Goal: Transaction & Acquisition: Book appointment/travel/reservation

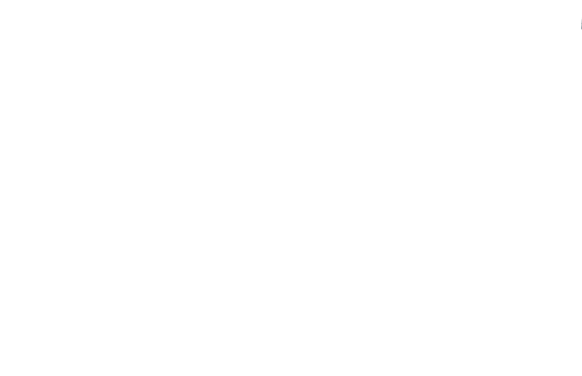
scroll to position [1993, 0]
click at [438, 239] on span "In vacanza con teenager" at bounding box center [427, 233] width 153 height 12
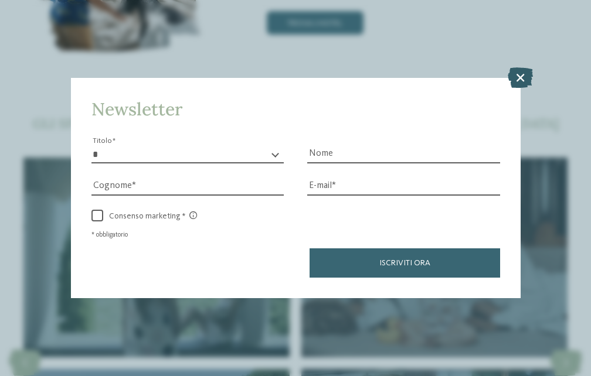
click at [516, 71] on icon at bounding box center [520, 77] width 25 height 21
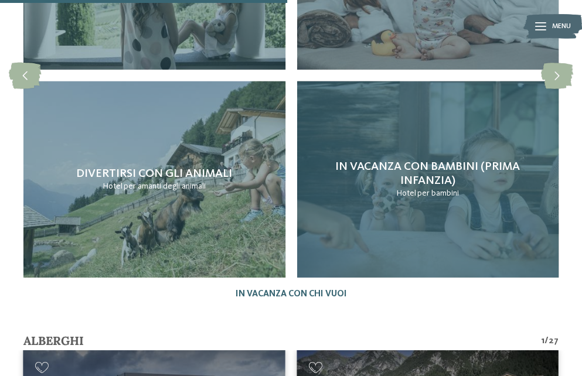
scroll to position [2345, 0]
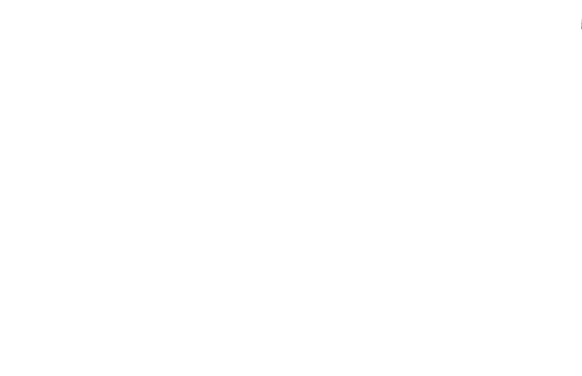
scroll to position [1934, 0]
click at [220, 217] on span "Offerte" at bounding box center [222, 223] width 121 height 12
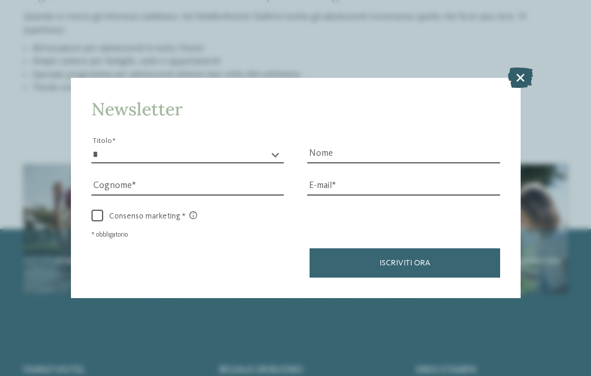
click at [516, 77] on icon at bounding box center [520, 77] width 25 height 21
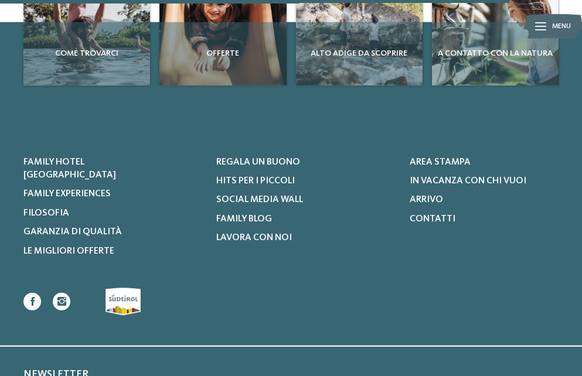
scroll to position [2166, 0]
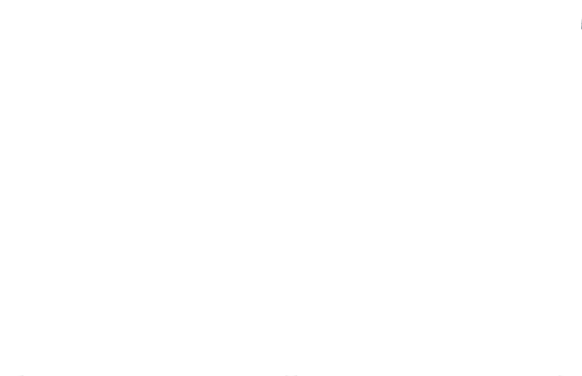
scroll to position [996, 0]
click at [292, 138] on icon at bounding box center [291, 146] width 21 height 21
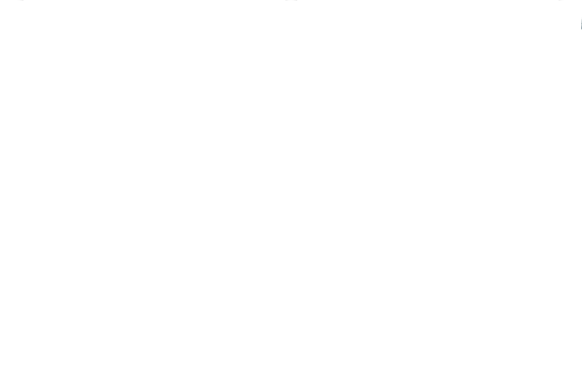
scroll to position [1876, 0]
click at [285, 178] on icon at bounding box center [291, 188] width 21 height 21
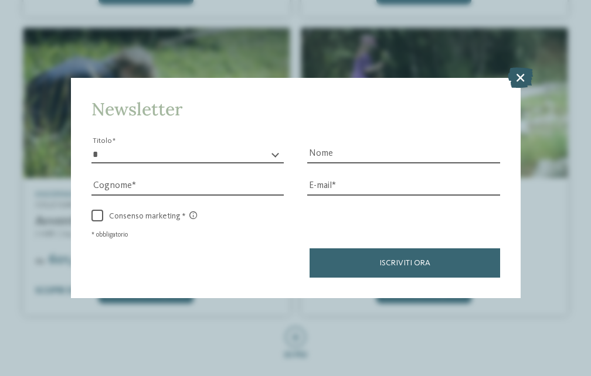
click at [522, 71] on icon at bounding box center [520, 77] width 25 height 21
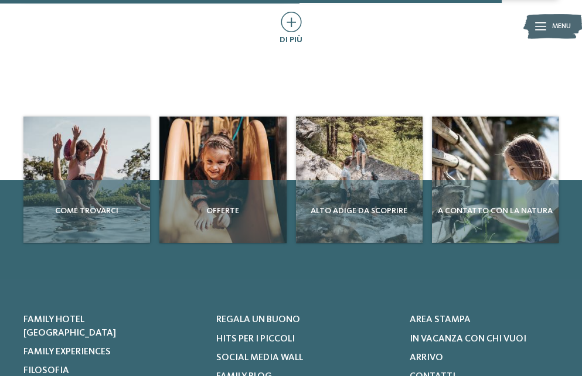
scroll to position [3165, 0]
